Goal: Find specific page/section: Find specific page/section

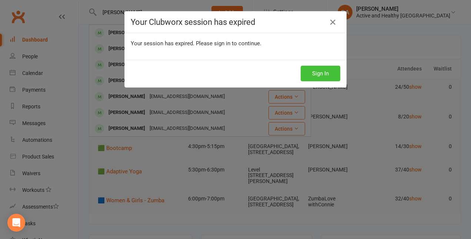
click at [318, 73] on button "Sign In" at bounding box center [321, 74] width 40 height 16
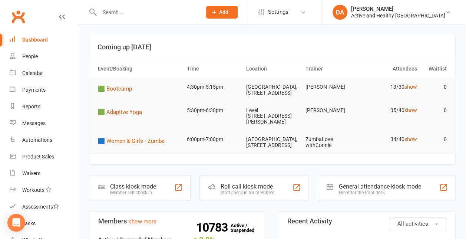
click at [127, 16] on input "text" at bounding box center [146, 12] width 99 height 10
paste input "[PERSON_NAME]"
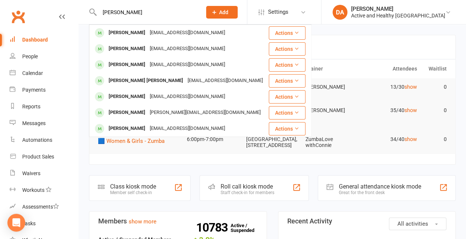
type input "[PERSON_NAME]"
